Goal: Information Seeking & Learning: Check status

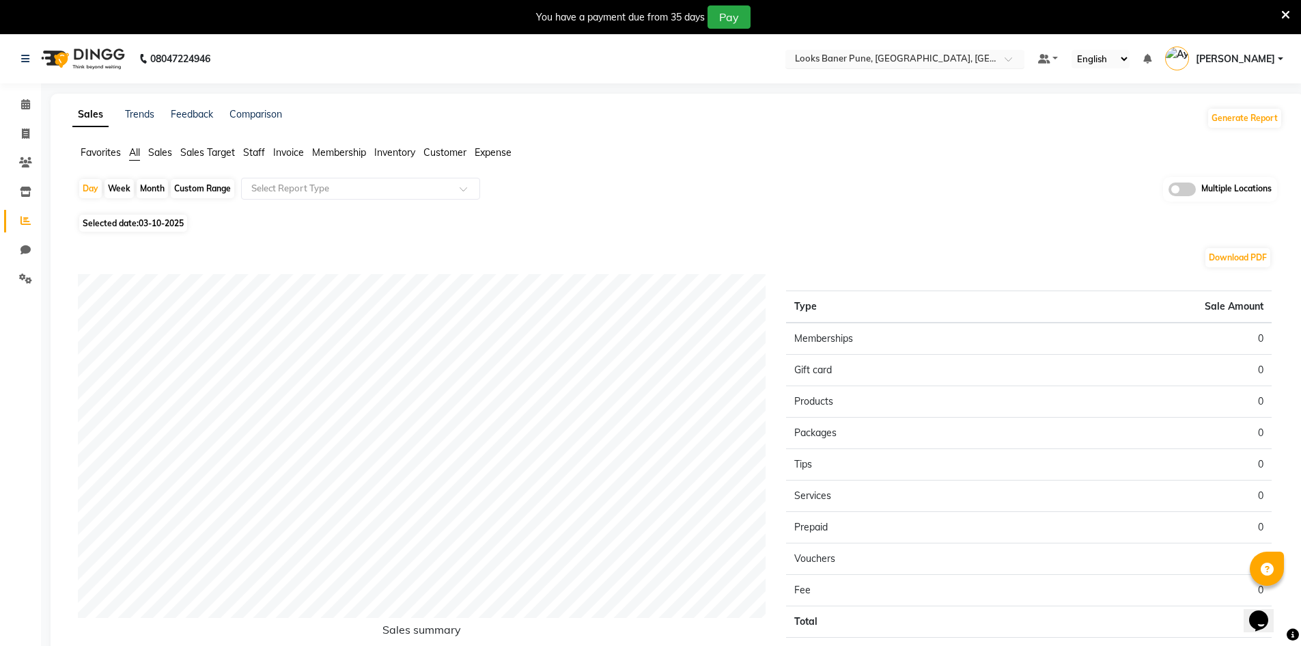
click at [915, 56] on input "text" at bounding box center [891, 60] width 198 height 14
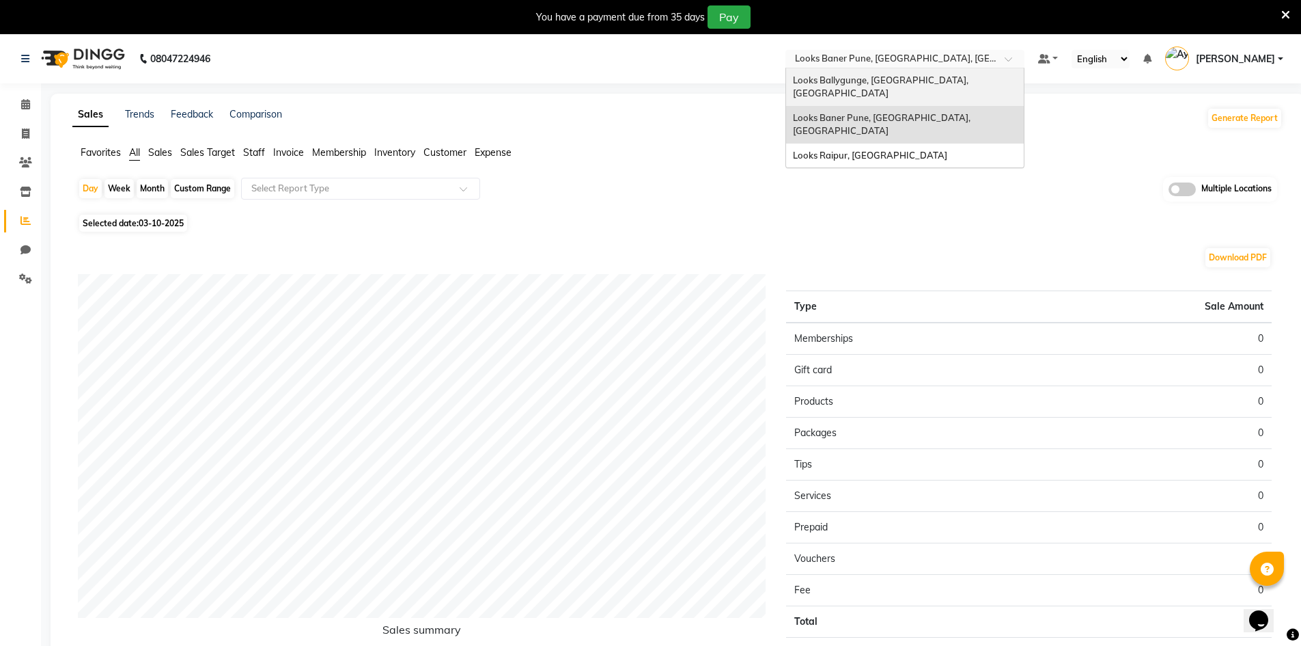
click at [866, 82] on span "Looks Ballygunge, [GEOGRAPHIC_DATA], [GEOGRAPHIC_DATA]" at bounding box center [882, 86] width 178 height 25
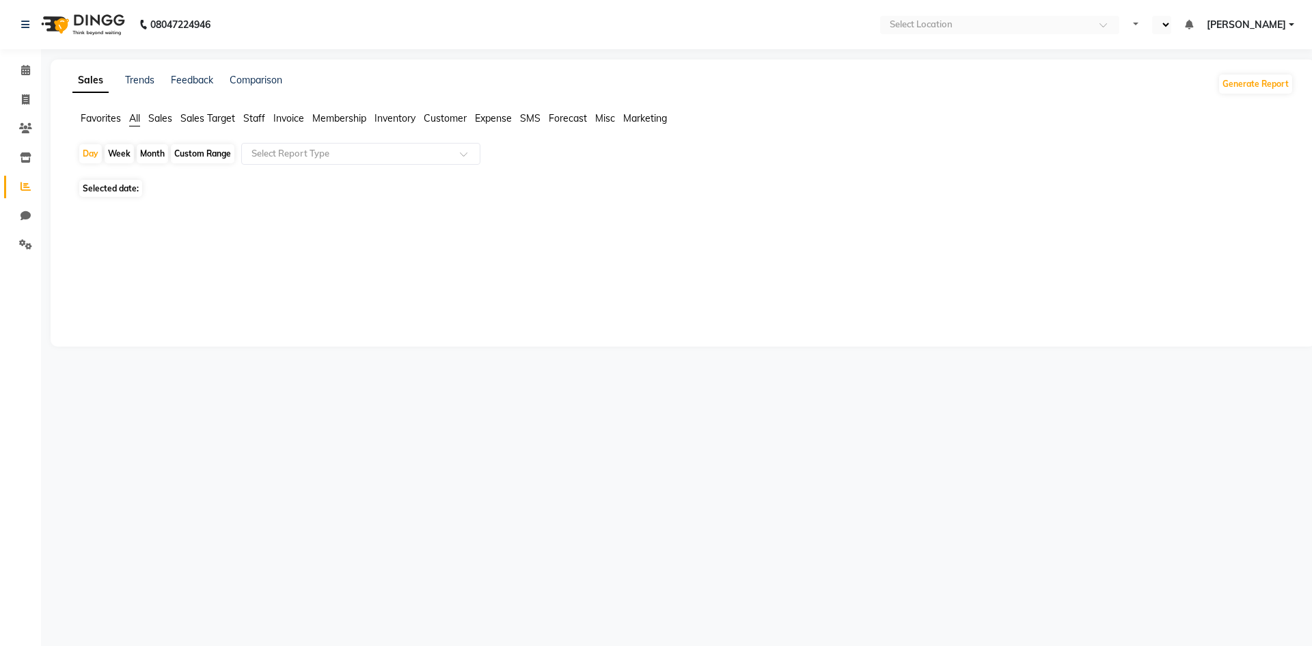
select select "en"
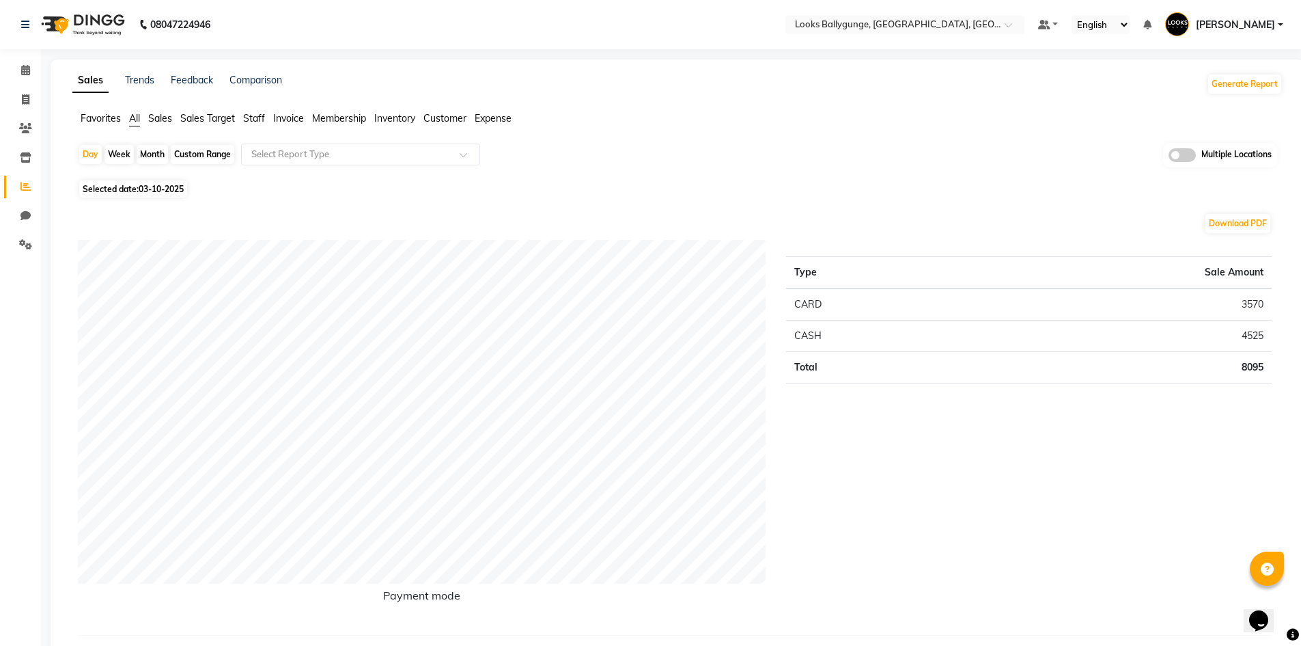
click at [202, 120] on span "Sales Target" at bounding box center [207, 118] width 55 height 12
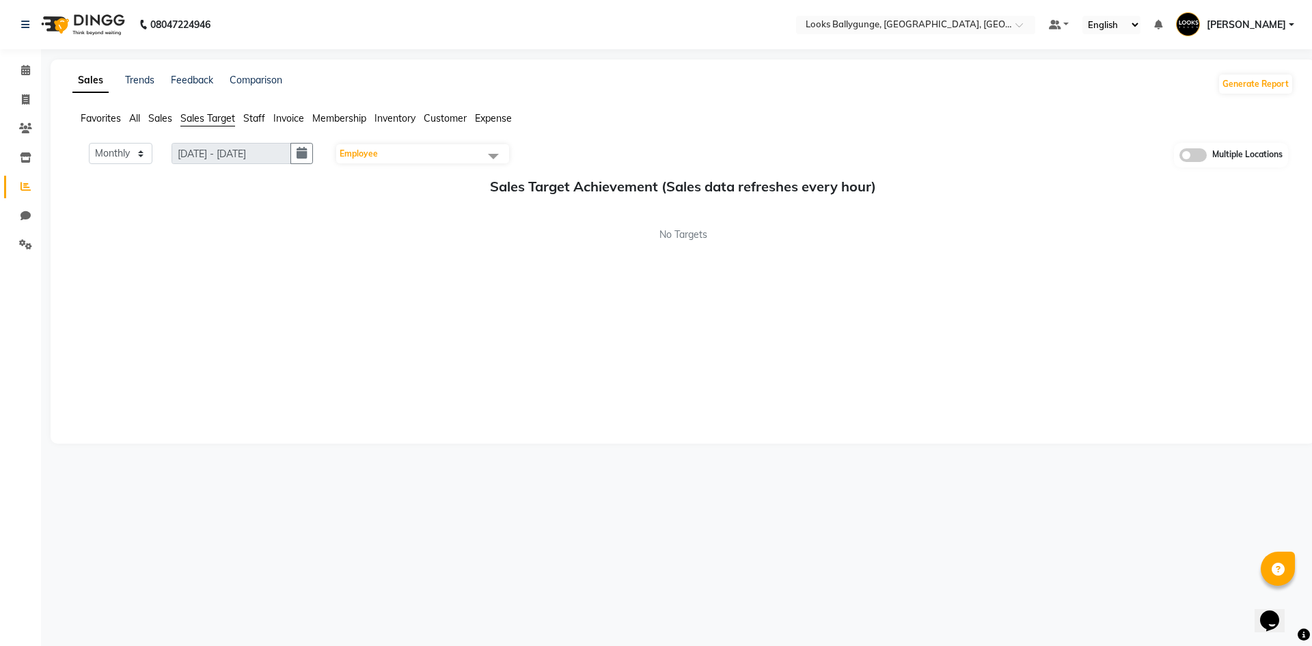
click at [158, 119] on span "Sales" at bounding box center [160, 118] width 24 height 12
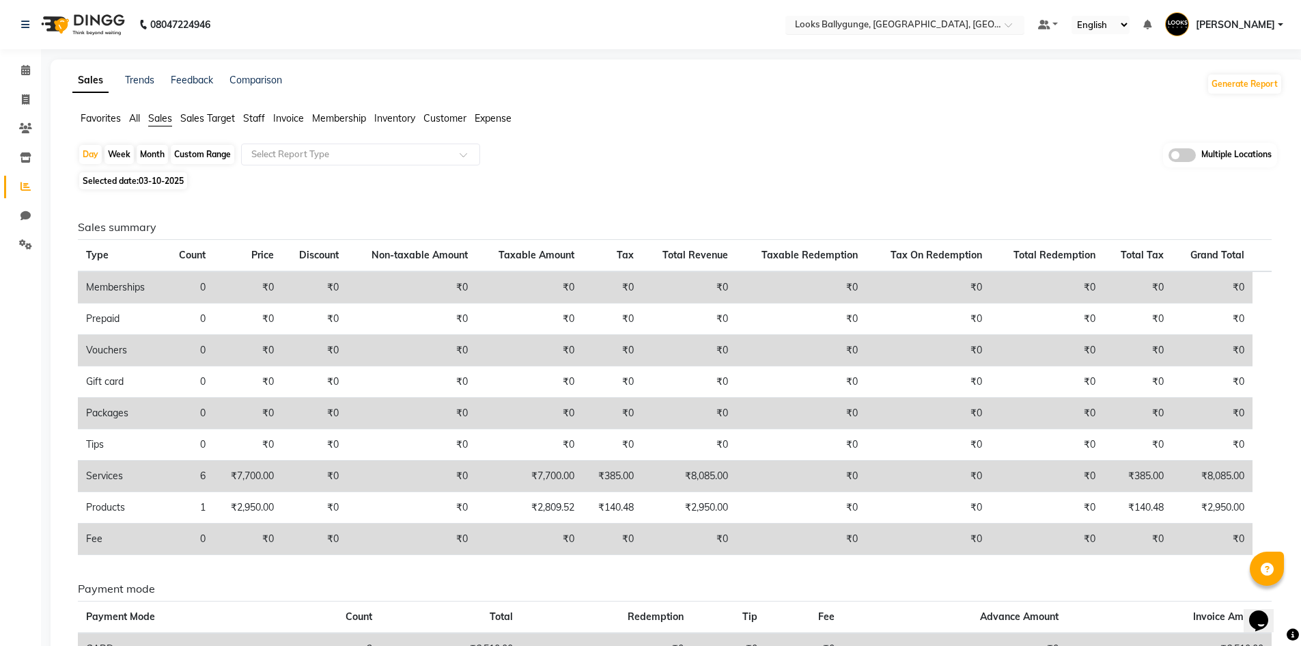
click at [936, 31] on input "text" at bounding box center [891, 26] width 198 height 14
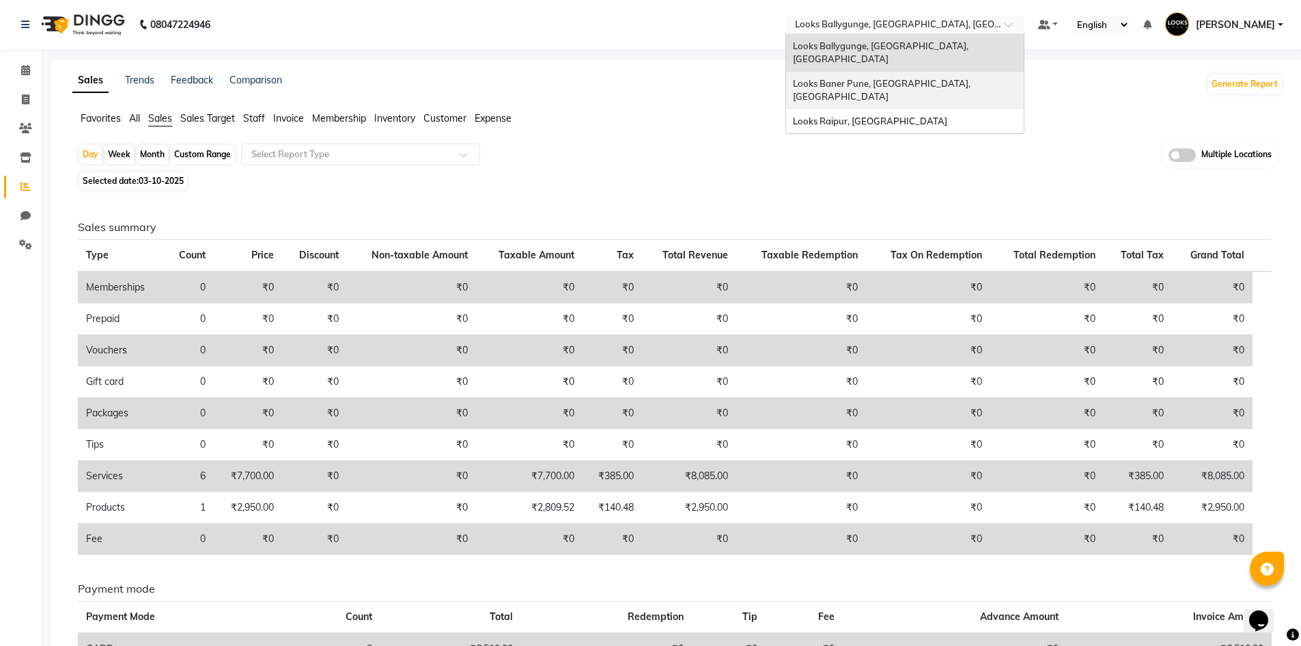
click at [906, 78] on span "Looks Baner Pune, [GEOGRAPHIC_DATA], [GEOGRAPHIC_DATA]" at bounding box center [883, 90] width 180 height 25
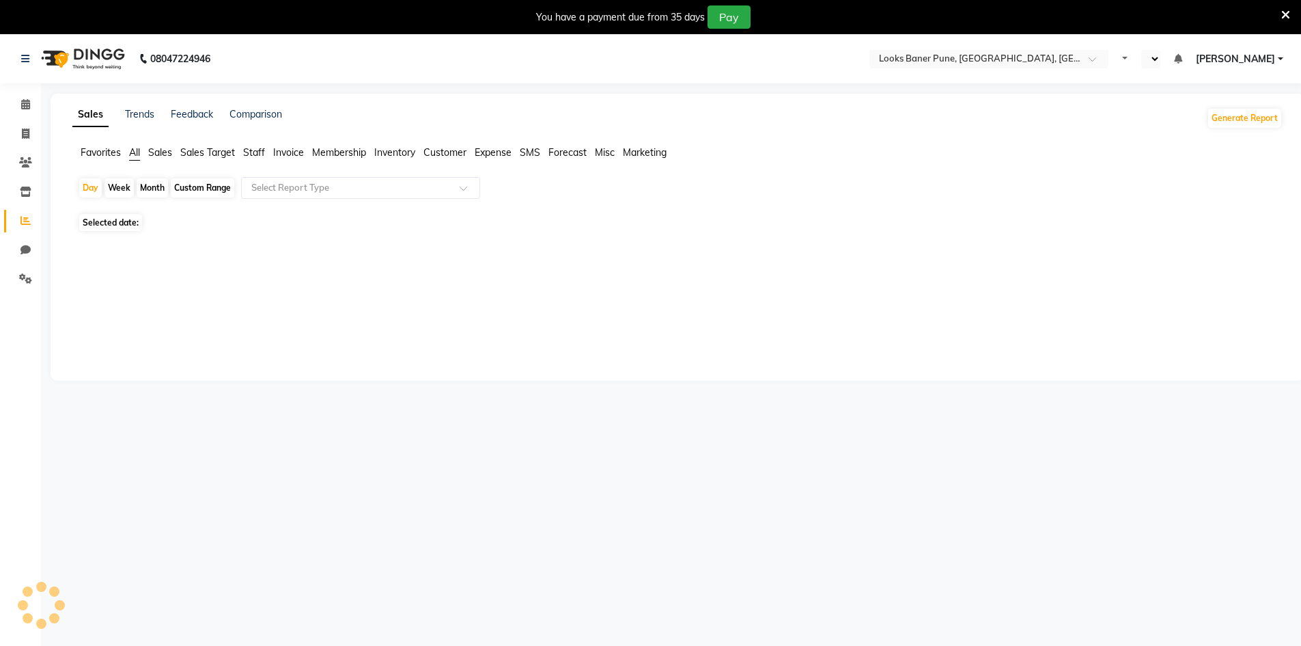
select select "en"
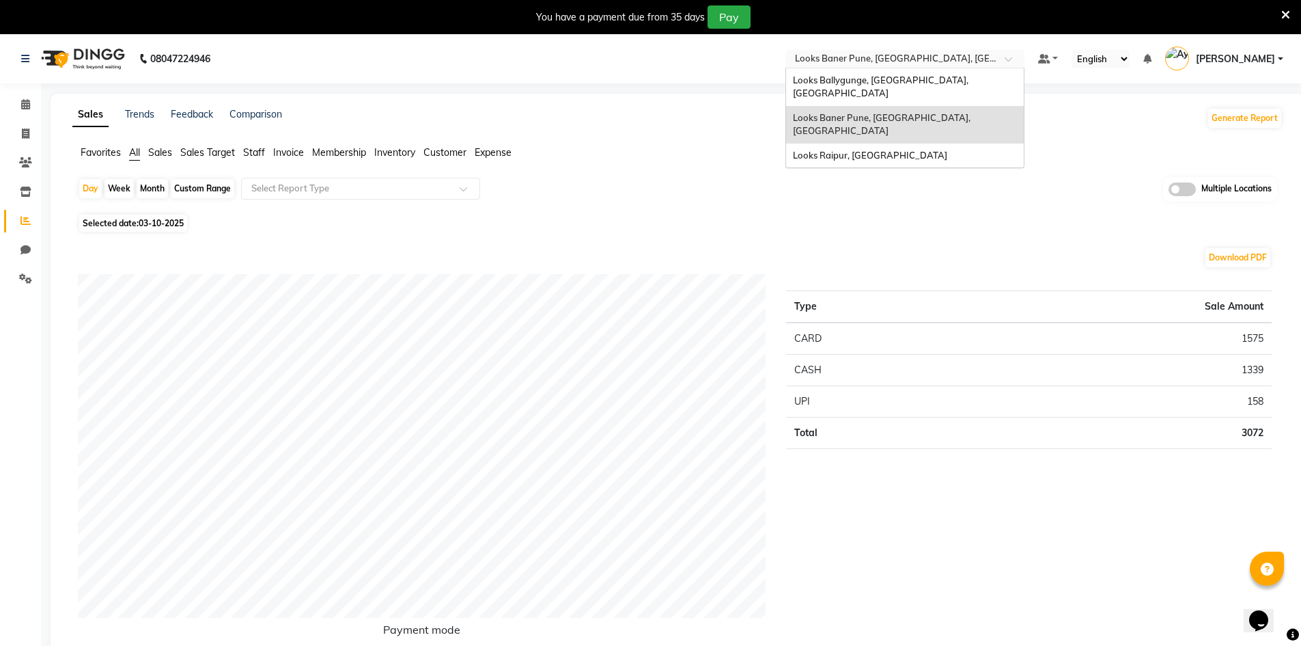
click at [925, 60] on input "text" at bounding box center [891, 60] width 198 height 14
click at [900, 83] on span "Looks Ballygunge, [GEOGRAPHIC_DATA], [GEOGRAPHIC_DATA]" at bounding box center [882, 86] width 178 height 25
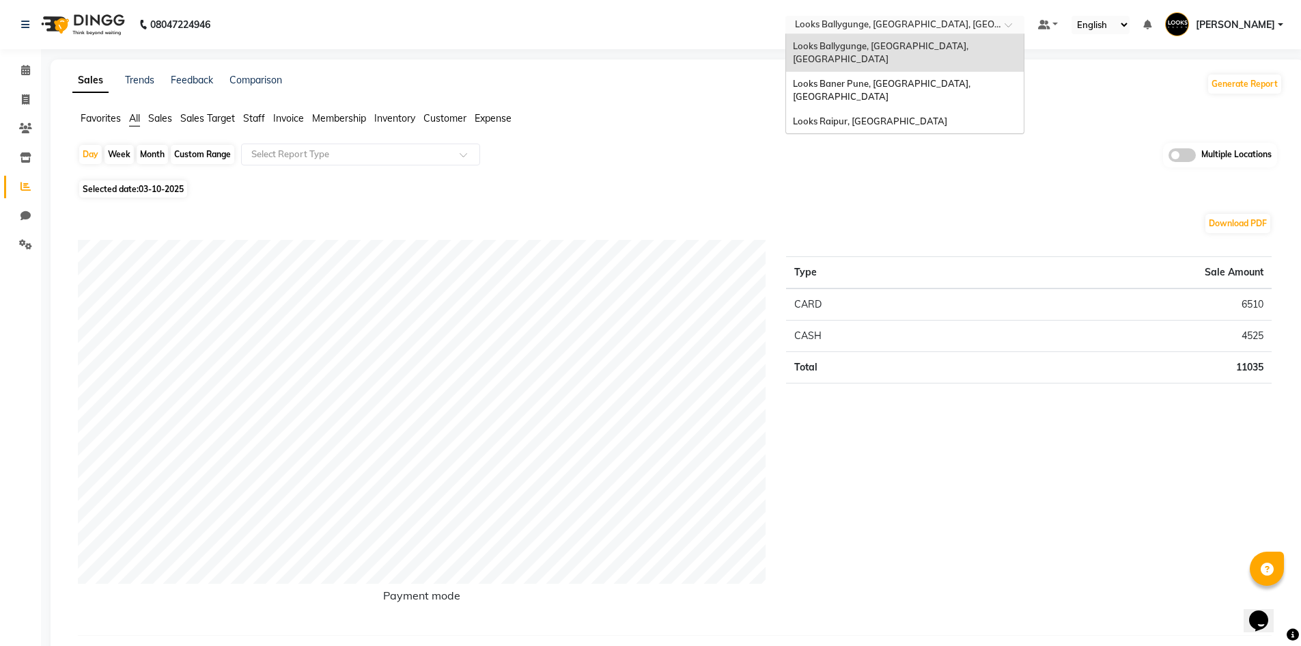
click at [915, 19] on input "text" at bounding box center [891, 26] width 198 height 14
click at [887, 109] on div "Looks Raipur, [GEOGRAPHIC_DATA]" at bounding box center [905, 121] width 238 height 25
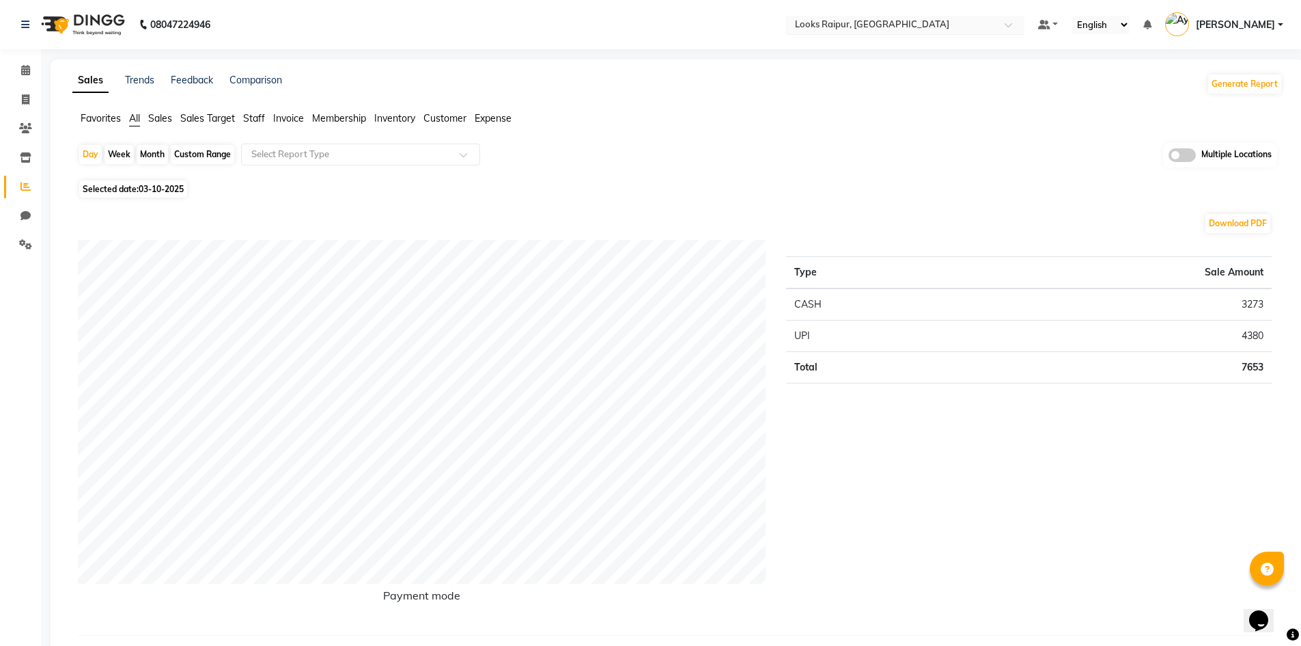
click at [890, 23] on input "text" at bounding box center [891, 26] width 198 height 14
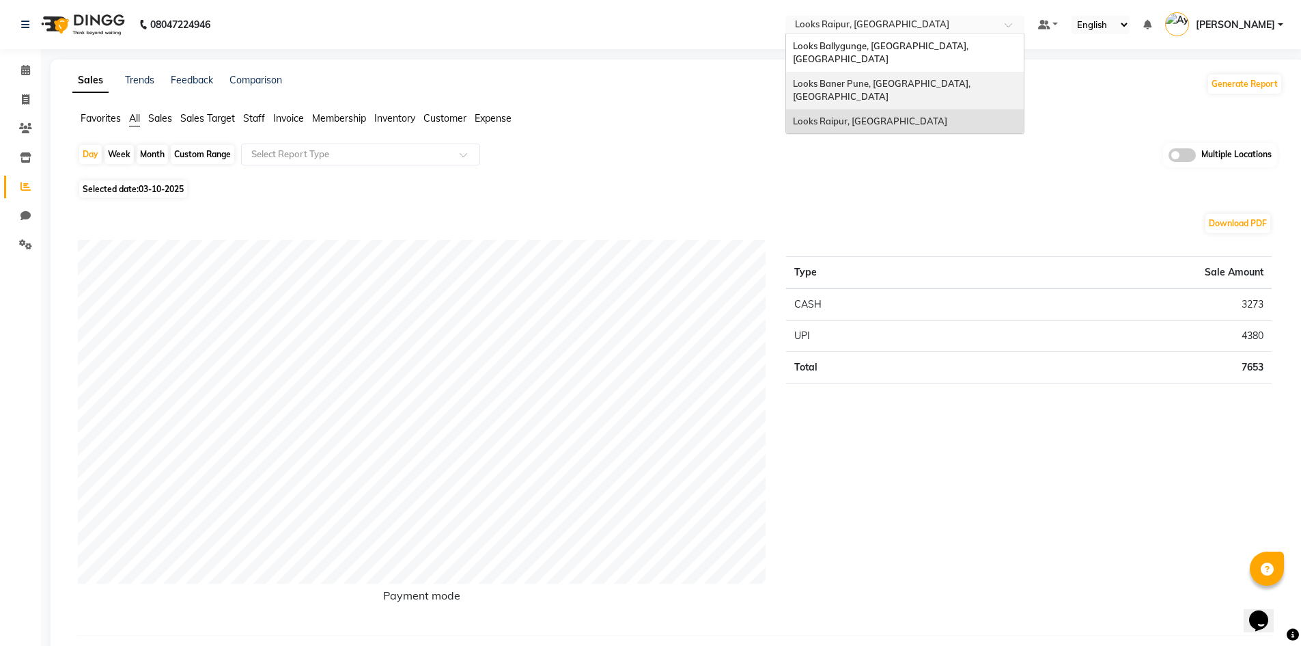
click at [894, 78] on span "Looks Baner Pune, [GEOGRAPHIC_DATA], [GEOGRAPHIC_DATA]" at bounding box center [883, 90] width 180 height 25
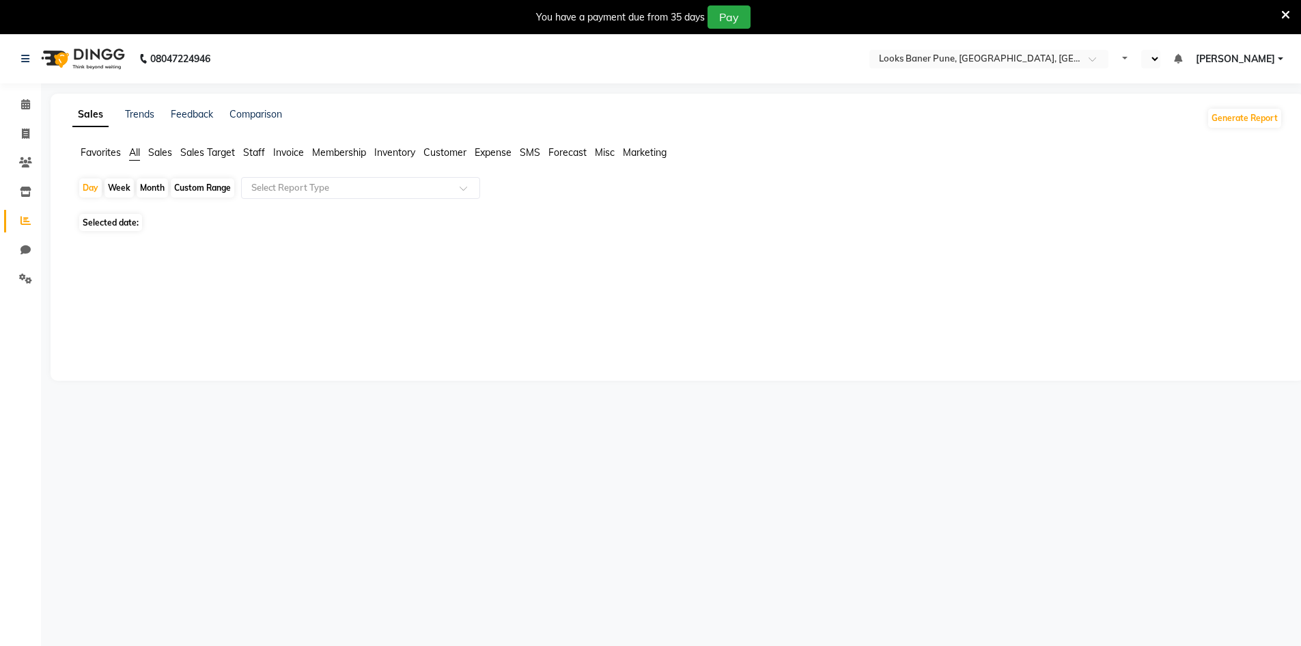
select select "en"
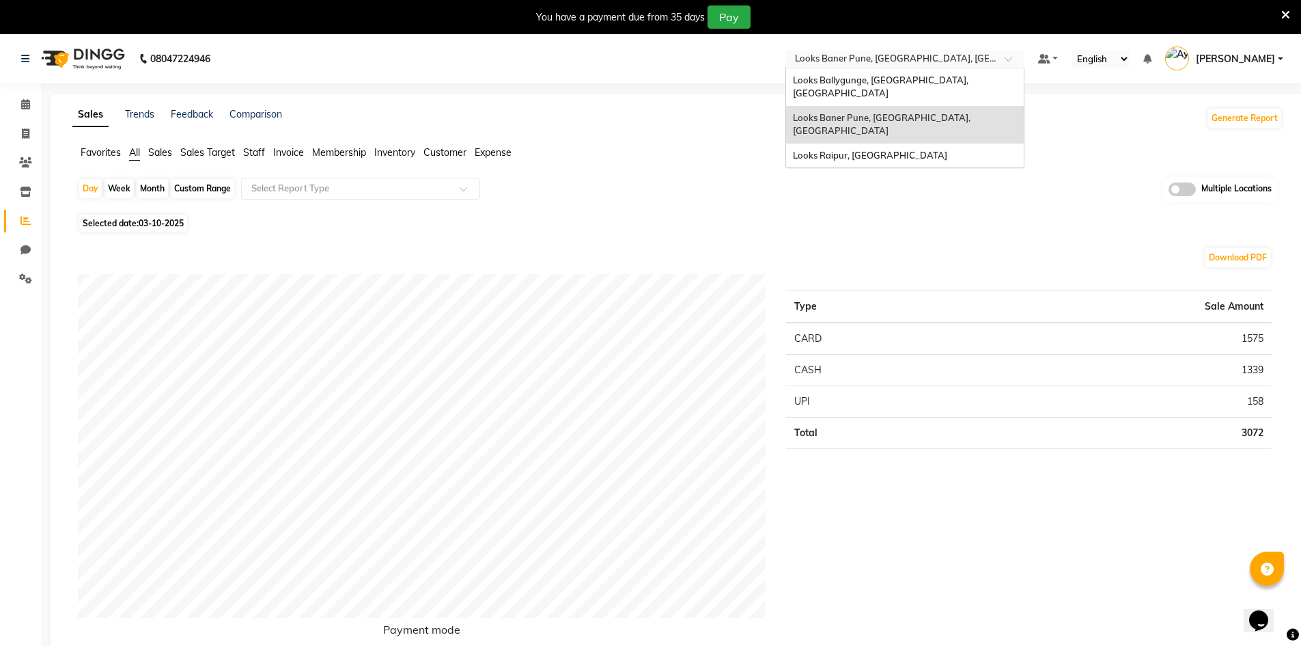
click at [919, 58] on input "text" at bounding box center [891, 60] width 198 height 14
click at [895, 150] on span "Looks Raipur, [GEOGRAPHIC_DATA]" at bounding box center [870, 155] width 154 height 11
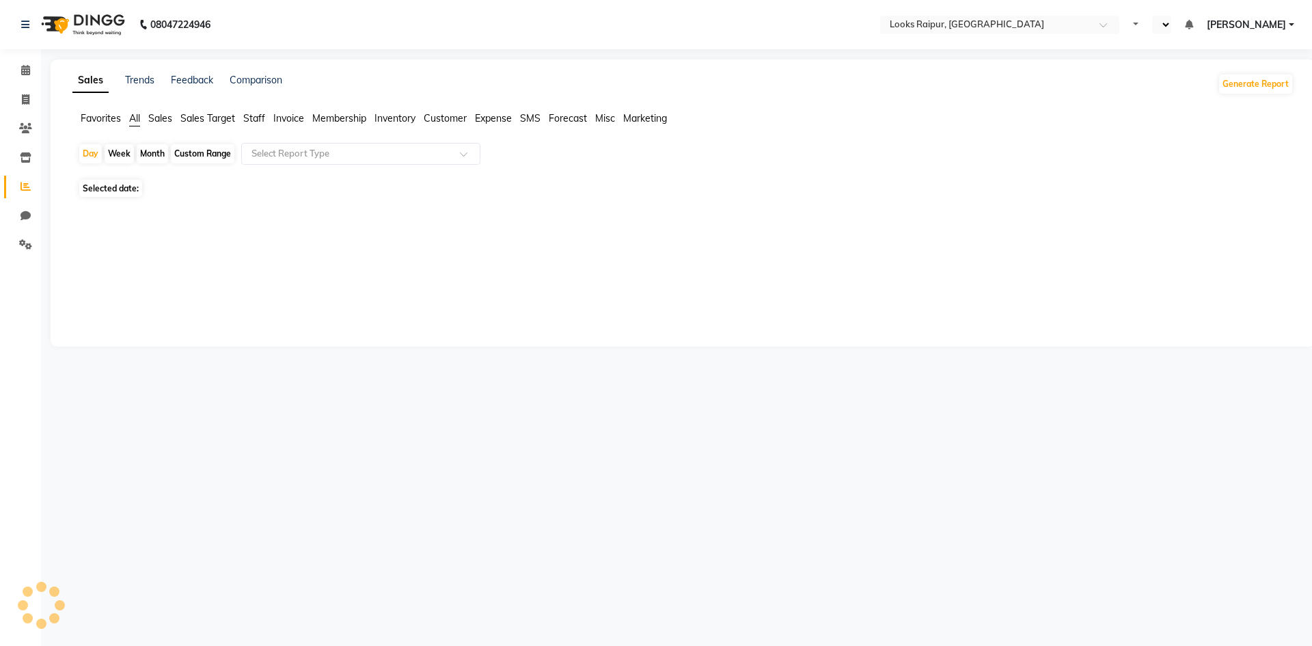
select select "en"
